Goal: Information Seeking & Learning: Learn about a topic

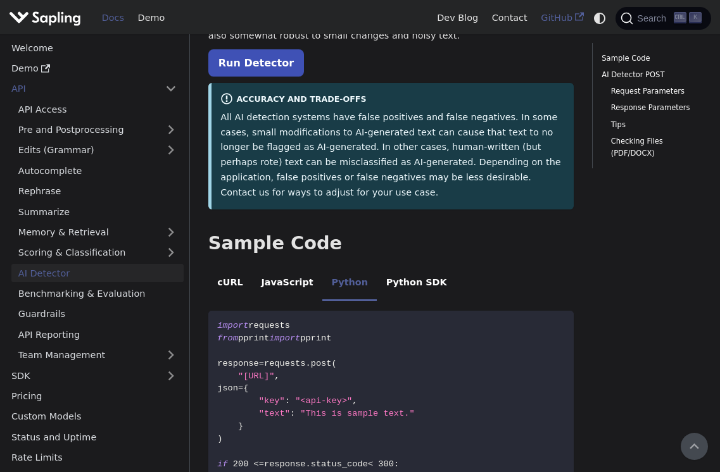
click at [546, 19] on link "GitHub" at bounding box center [562, 18] width 56 height 20
click at [96, 110] on link "API Access" at bounding box center [97, 109] width 172 height 18
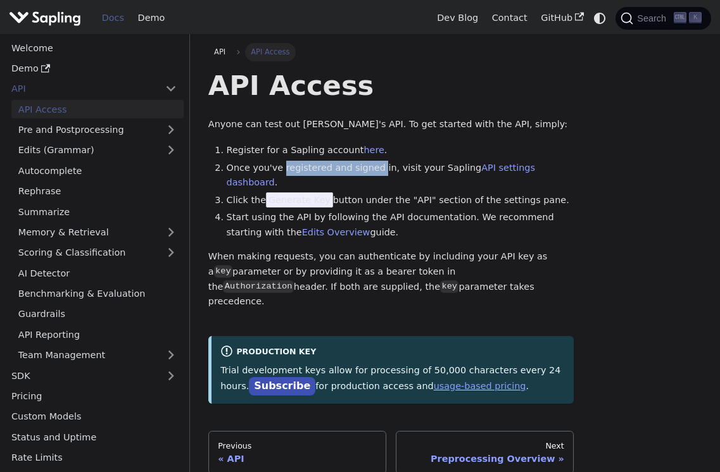
drag, startPoint x: 298, startPoint y: 161, endPoint x: 379, endPoint y: 161, distance: 81.1
click at [379, 161] on li "Once you've registered and signed in, visit your Sapling API settings dashboard…" at bounding box center [401, 176] width 348 height 30
drag, startPoint x: 379, startPoint y: 161, endPoint x: 362, endPoint y: 175, distance: 22.5
click at [362, 175] on li "Once you've registered and signed in, visit your Sapling API settings dashboard…" at bounding box center [401, 176] width 348 height 30
click at [350, 193] on li "Click the Generate Key button under the "API" section of the settings pane." at bounding box center [401, 200] width 348 height 15
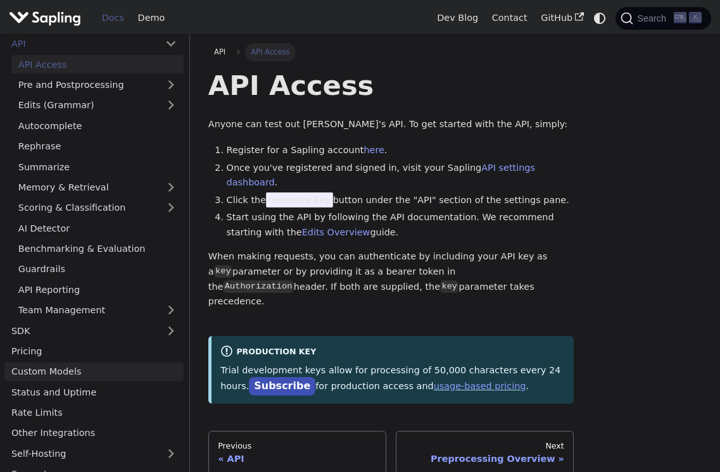
scroll to position [61, 0]
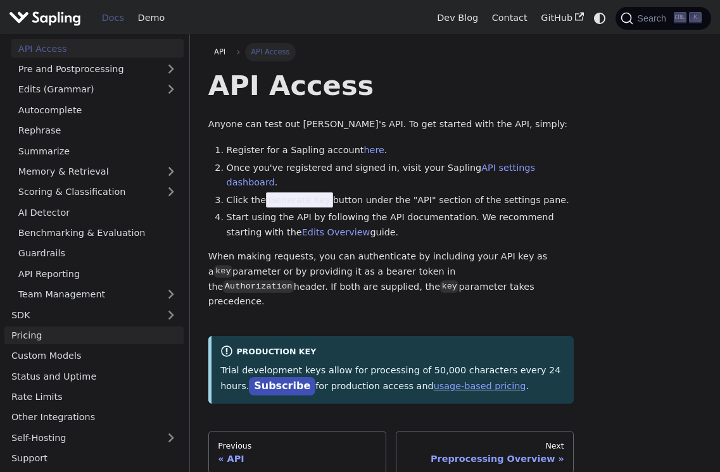
click at [121, 331] on link "Pricing" at bounding box center [93, 336] width 179 height 18
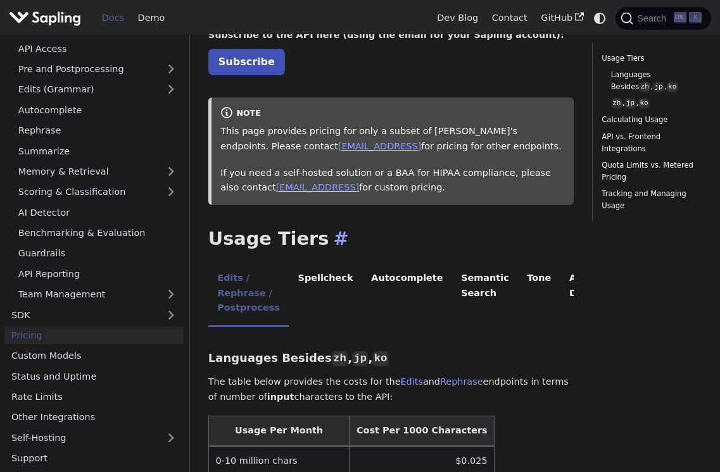
scroll to position [190, 0]
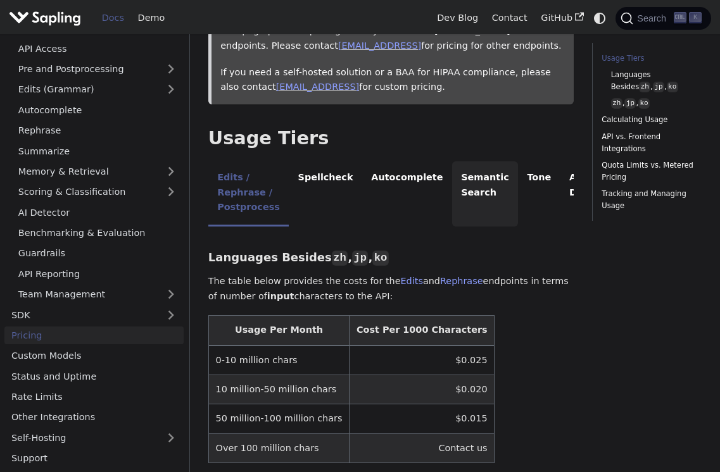
click at [452, 201] on li "Semantic Search" at bounding box center [485, 193] width 66 height 65
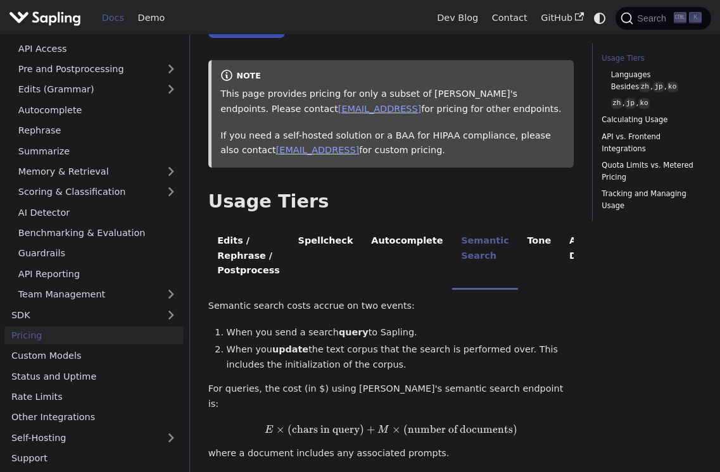
scroll to position [63, 0]
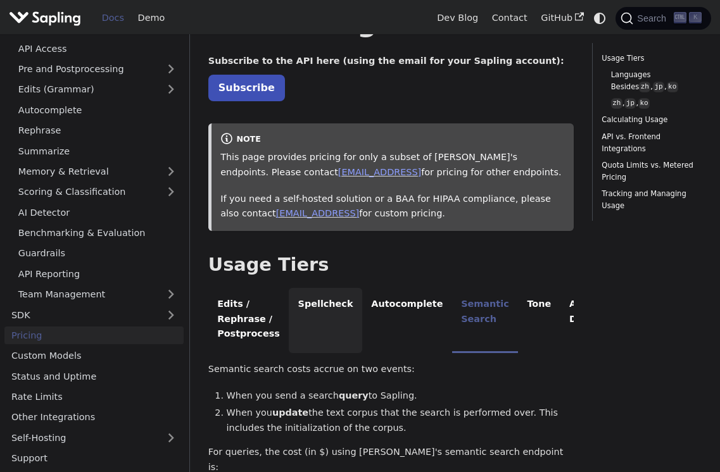
click at [320, 312] on li "Spellcheck" at bounding box center [325, 320] width 73 height 65
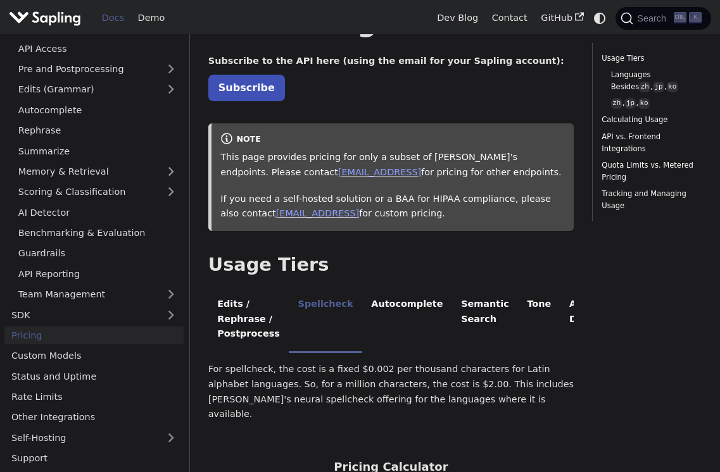
scroll to position [0, 53]
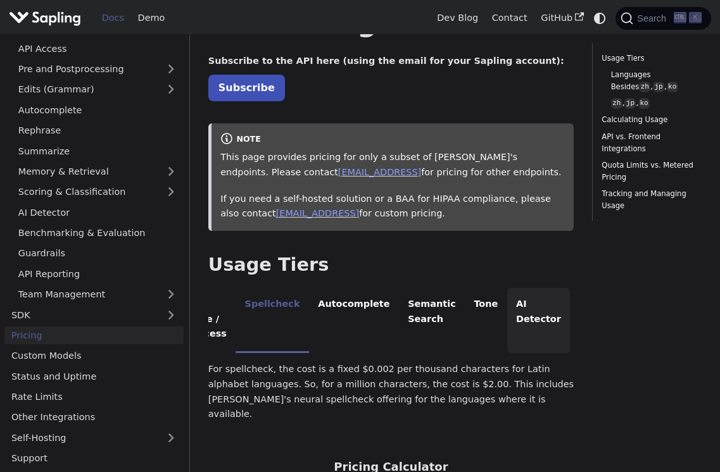
click at [508, 332] on li "AI Detector" at bounding box center [538, 320] width 63 height 65
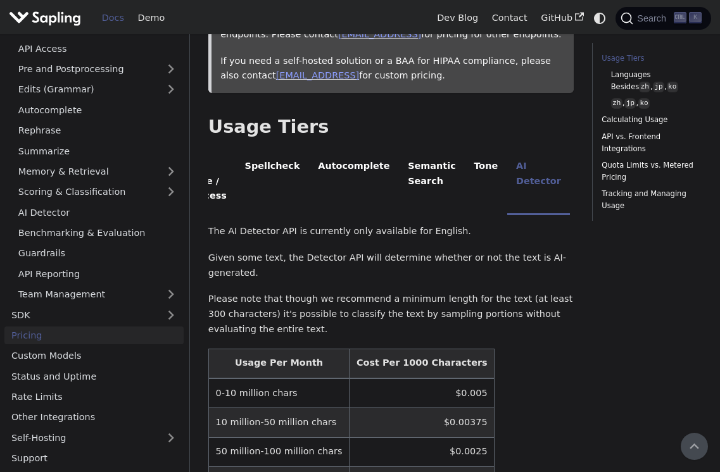
scroll to position [190, 0]
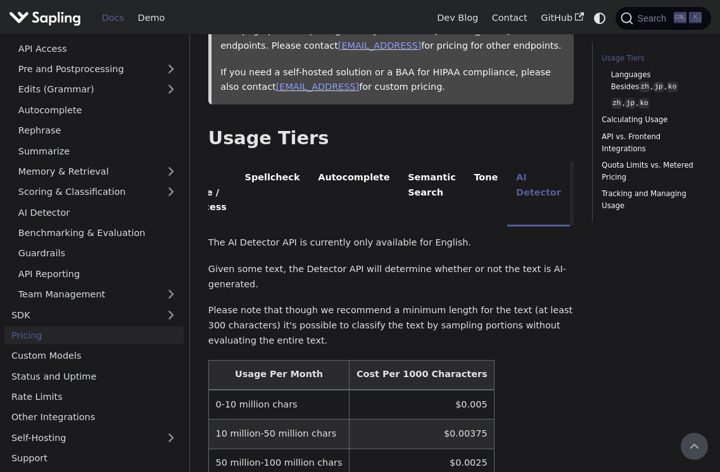
click at [570, 200] on li "SDK" at bounding box center [589, 193] width 39 height 65
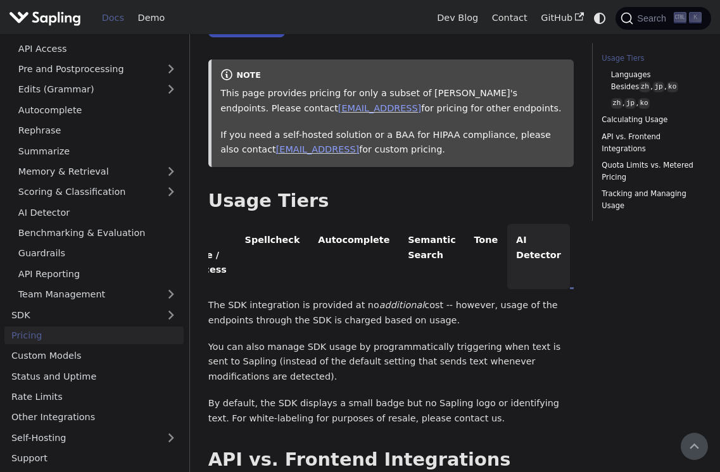
scroll to position [127, 0]
click at [507, 243] on li "AI Detector" at bounding box center [538, 257] width 63 height 65
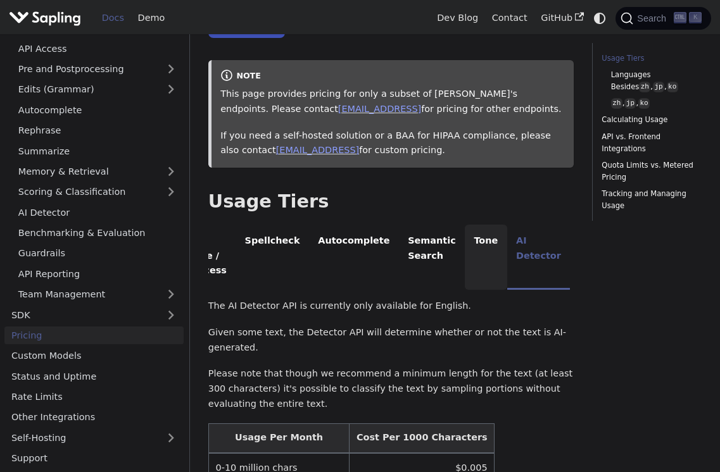
click at [465, 266] on li "Tone" at bounding box center [486, 257] width 42 height 65
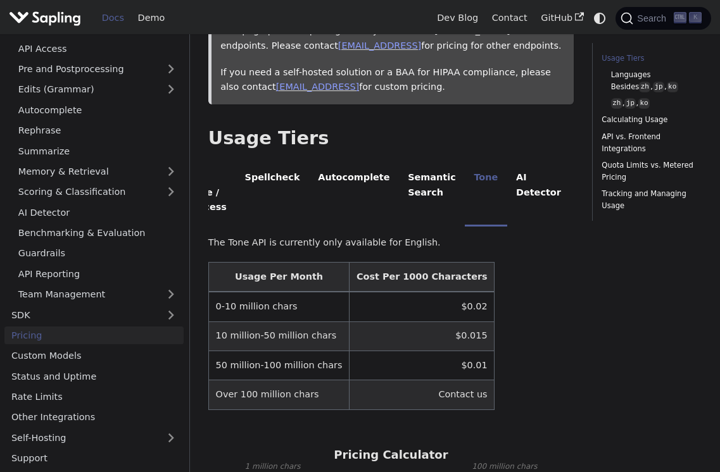
scroll to position [63, 0]
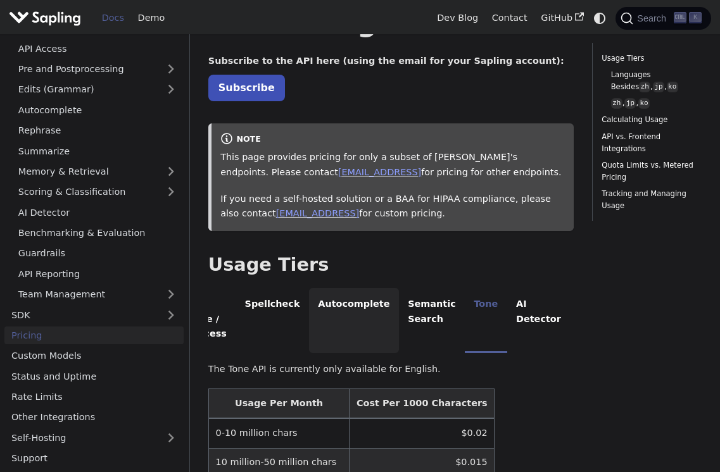
click at [375, 324] on li "Autocomplete" at bounding box center [354, 320] width 90 height 65
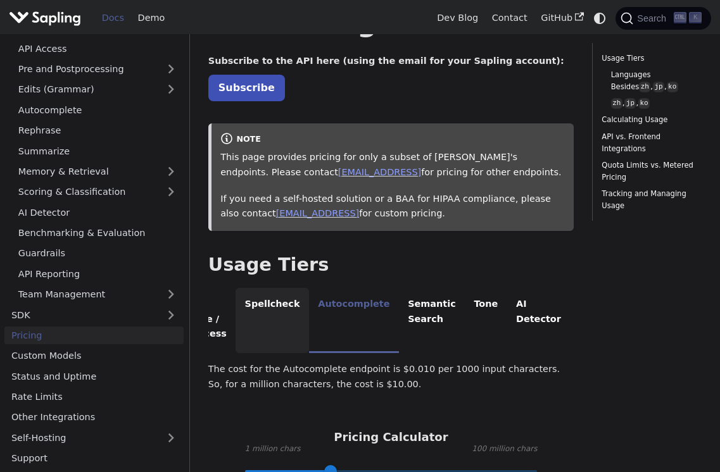
click at [277, 313] on li "Spellcheck" at bounding box center [272, 320] width 73 height 65
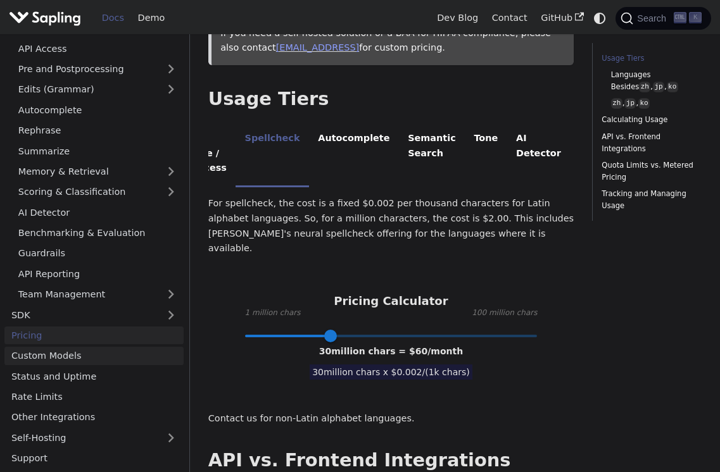
scroll to position [253, 0]
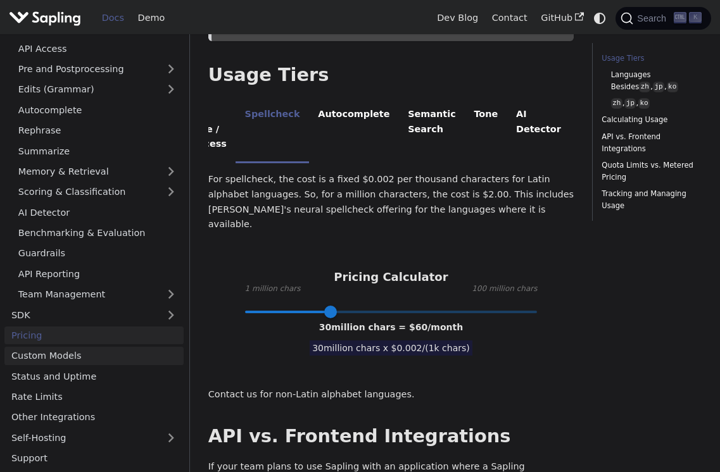
click at [163, 358] on link "Custom Models" at bounding box center [93, 356] width 179 height 18
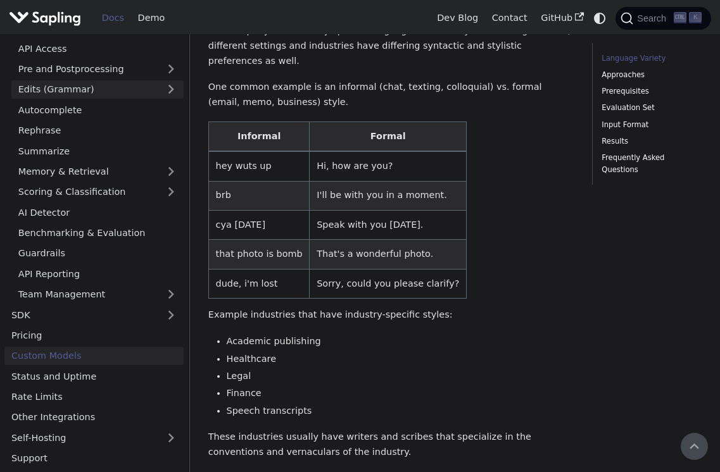
scroll to position [63, 0]
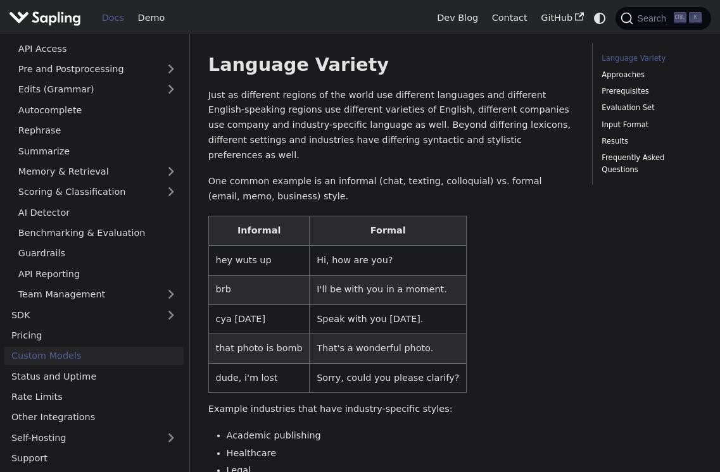
click at [60, 17] on img "Main" at bounding box center [45, 18] width 72 height 18
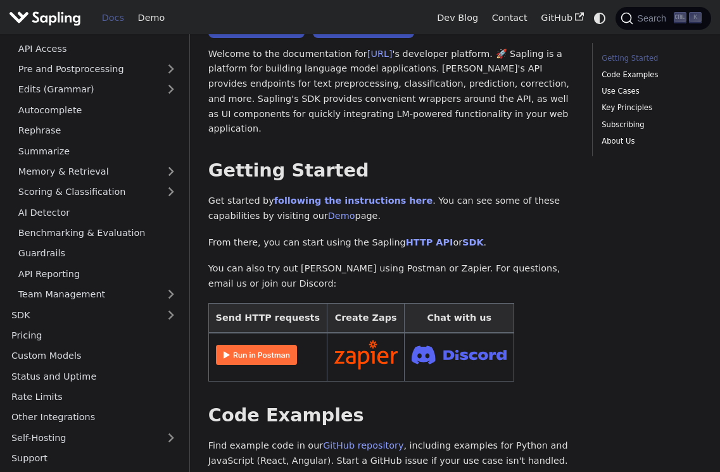
scroll to position [127, 0]
